Goal: Navigation & Orientation: Find specific page/section

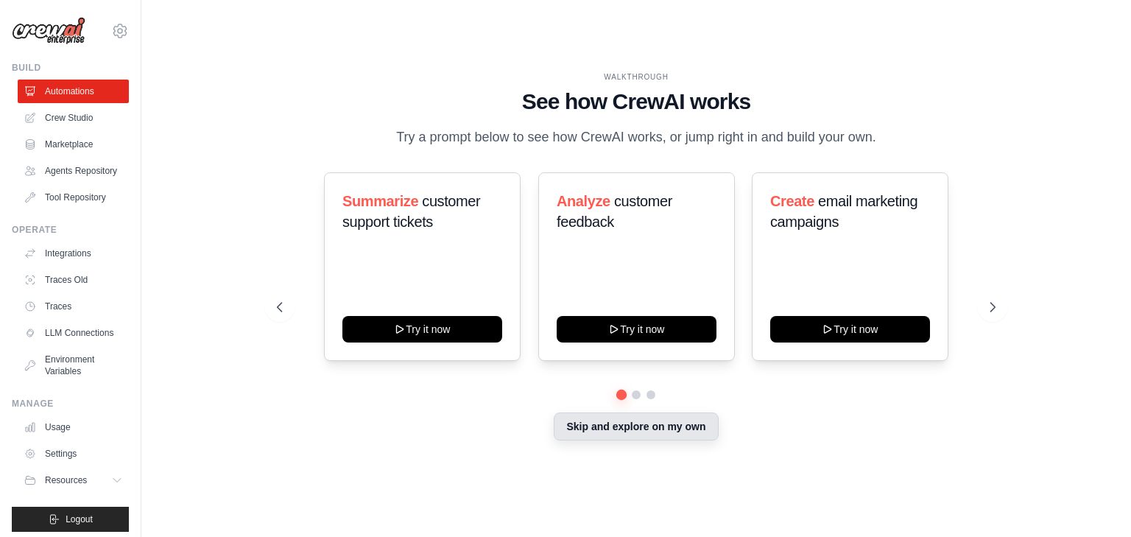
click at [653, 438] on button "Skip and explore on my own" at bounding box center [636, 427] width 164 height 28
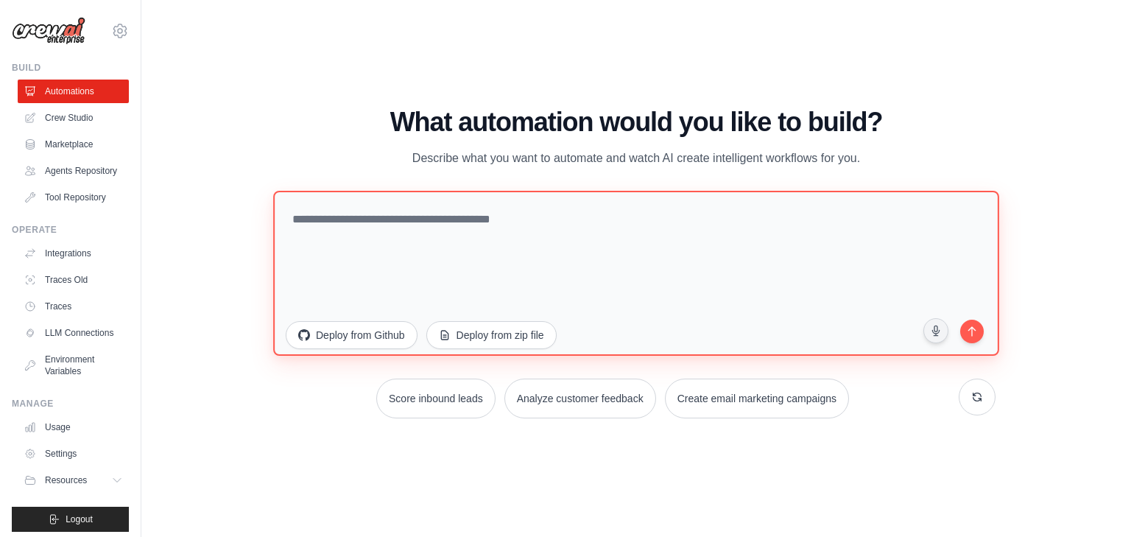
click at [486, 237] on textarea at bounding box center [636, 272] width 726 height 165
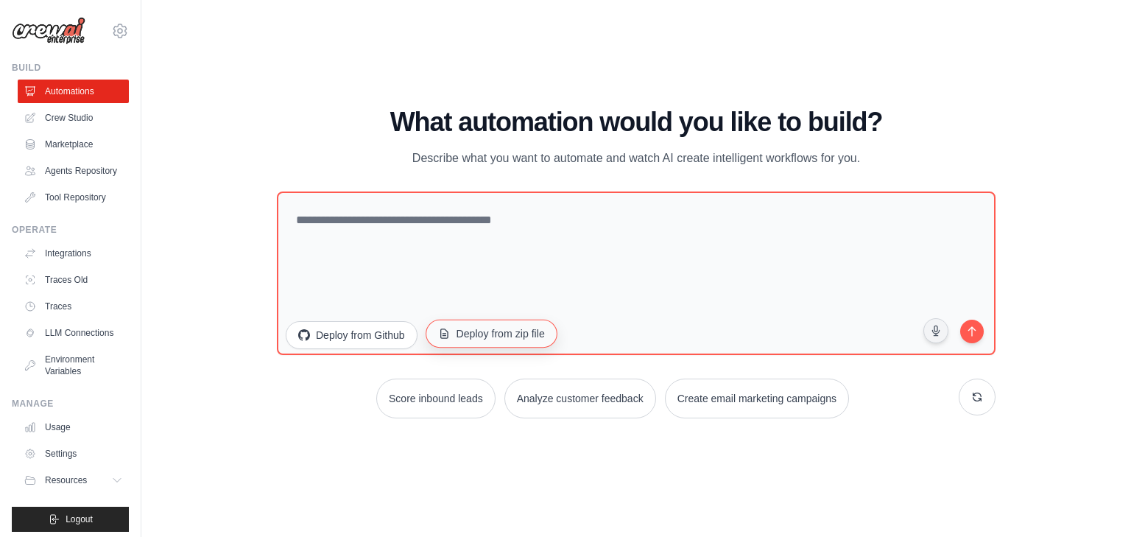
click at [503, 346] on button "Deploy from zip file" at bounding box center [492, 333] width 132 height 28
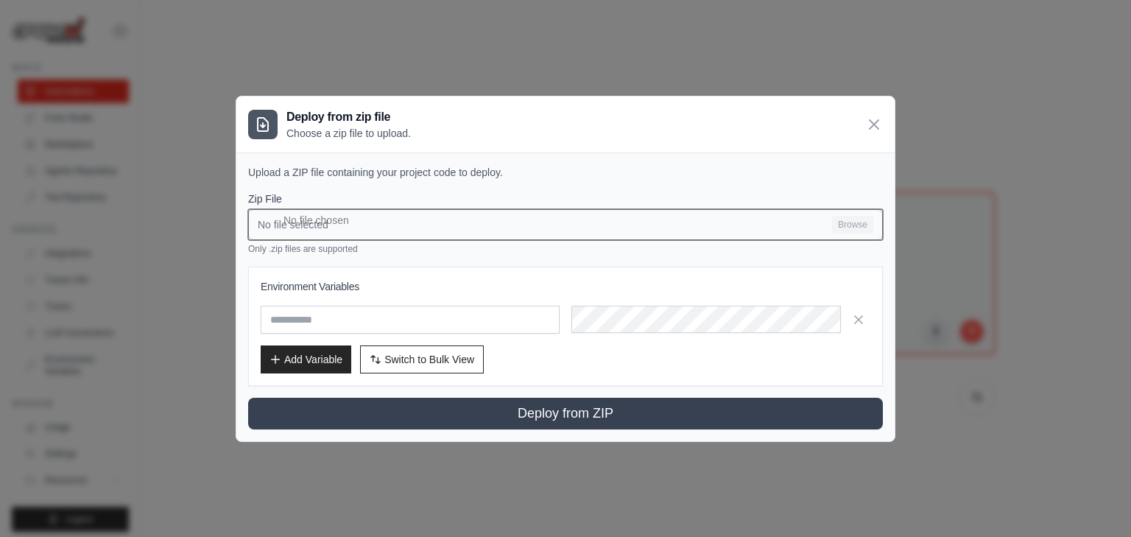
click at [809, 229] on input "No file selected Browse" at bounding box center [565, 224] width 635 height 31
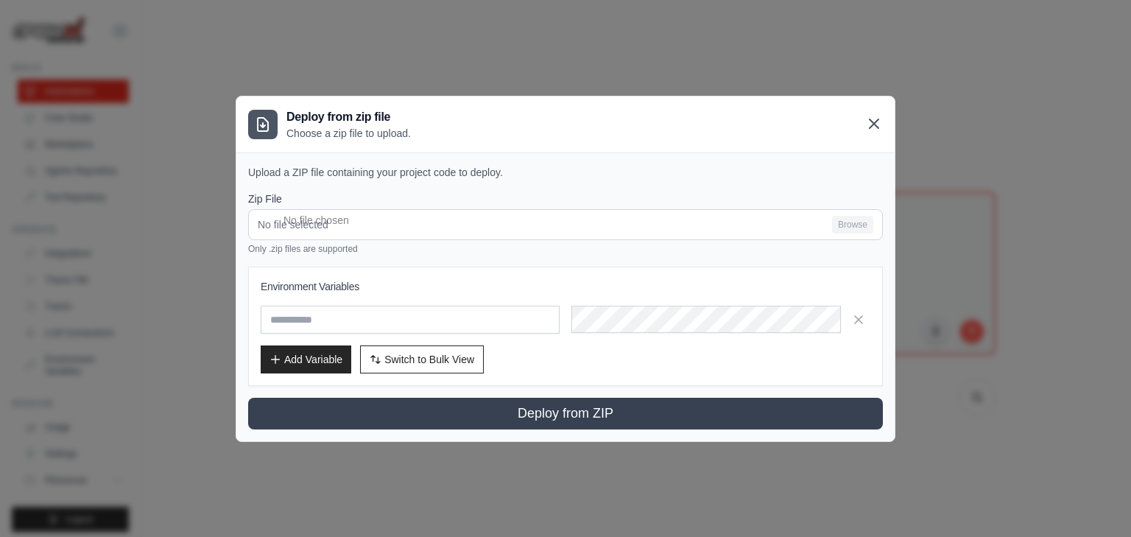
click at [869, 123] on icon at bounding box center [875, 124] width 18 height 18
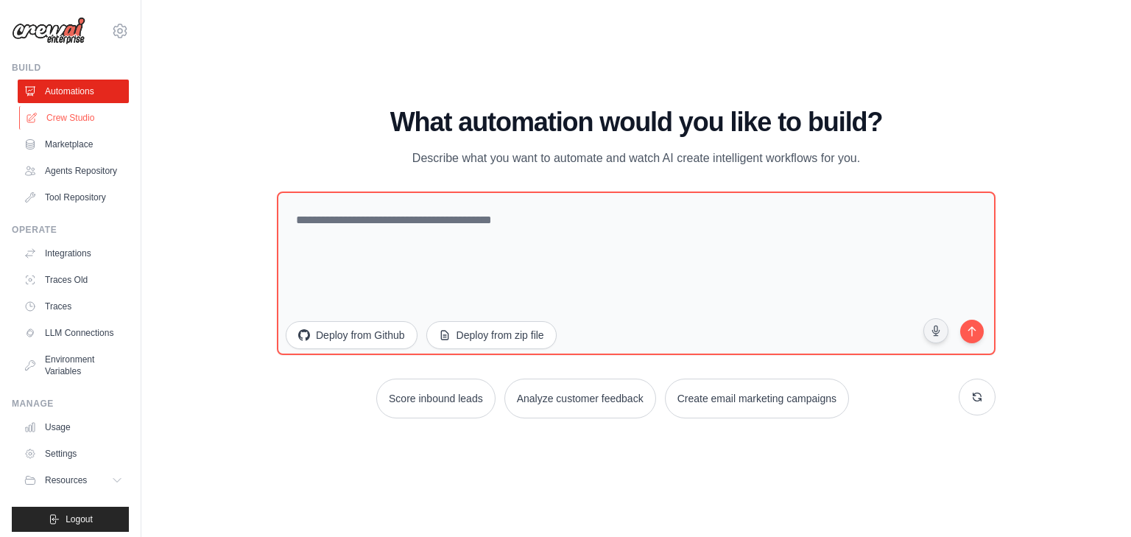
click at [60, 116] on link "Crew Studio" at bounding box center [74, 118] width 111 height 24
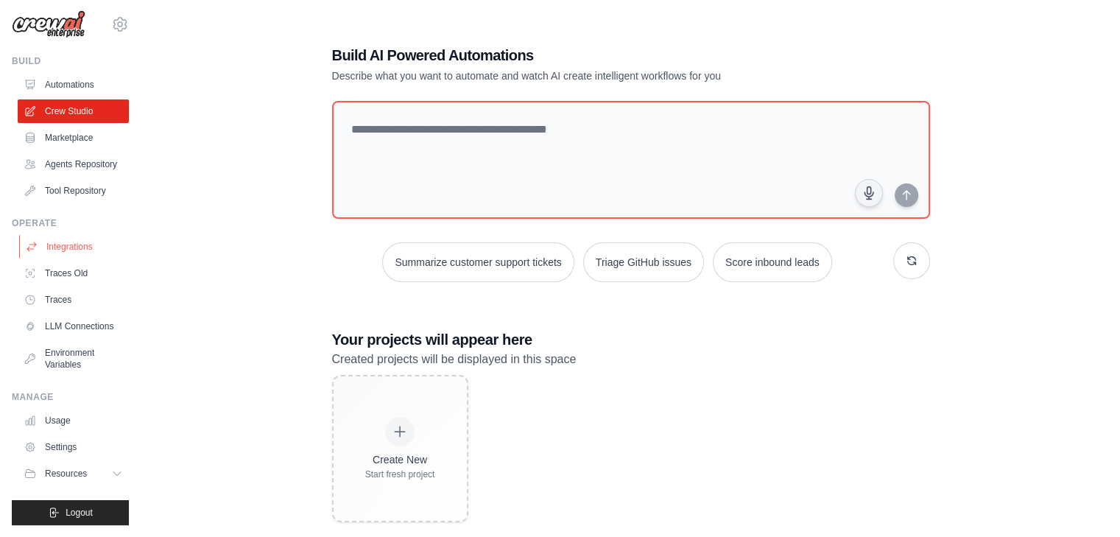
scroll to position [29, 0]
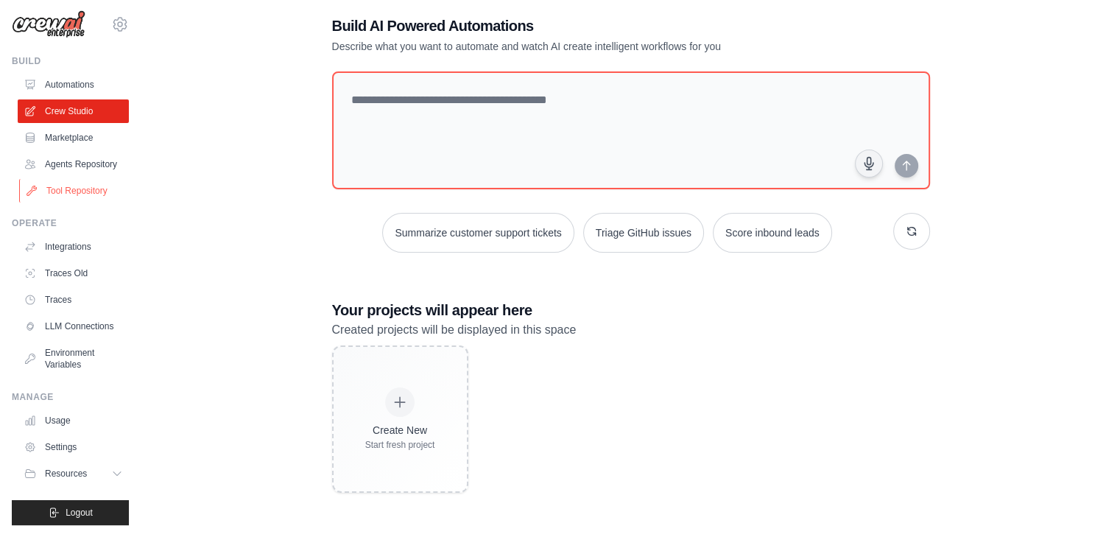
click at [70, 180] on link "Tool Repository" at bounding box center [74, 191] width 111 height 24
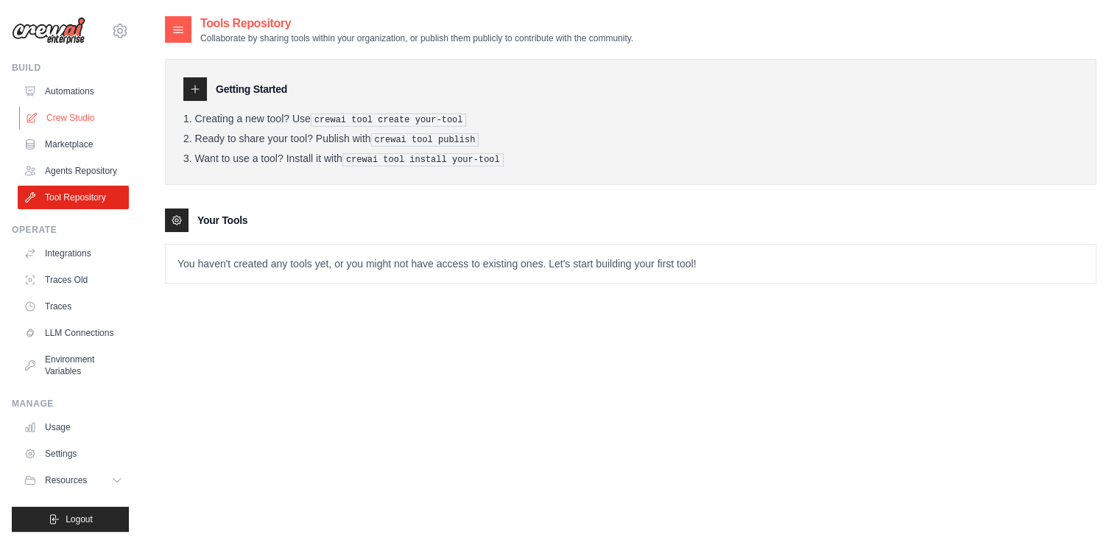
click at [73, 119] on link "Crew Studio" at bounding box center [74, 118] width 111 height 24
